Goal: Information Seeking & Learning: Learn about a topic

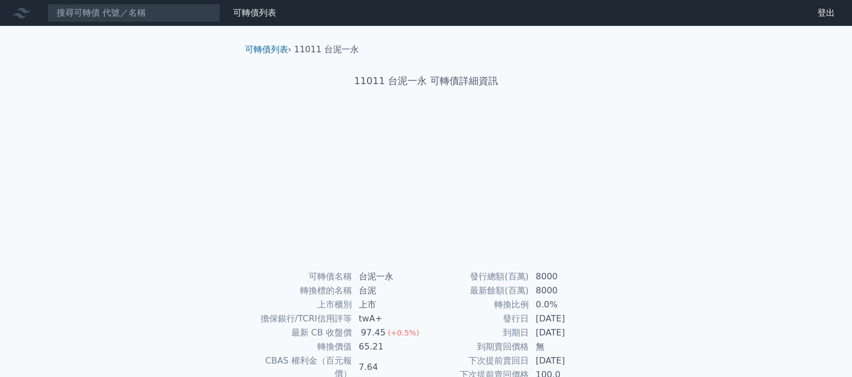
scroll to position [122, 0]
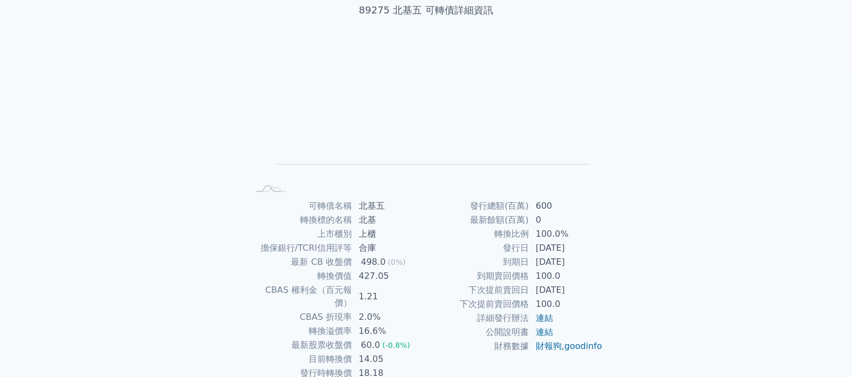
scroll to position [122, 0]
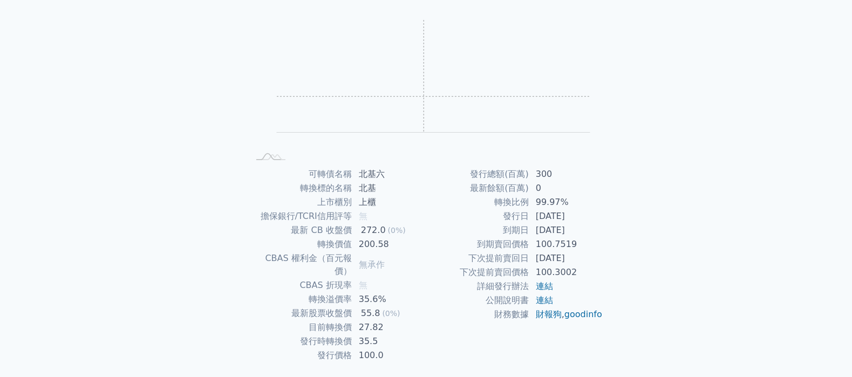
scroll to position [122, 0]
